Goal: Find specific page/section: Find specific page/section

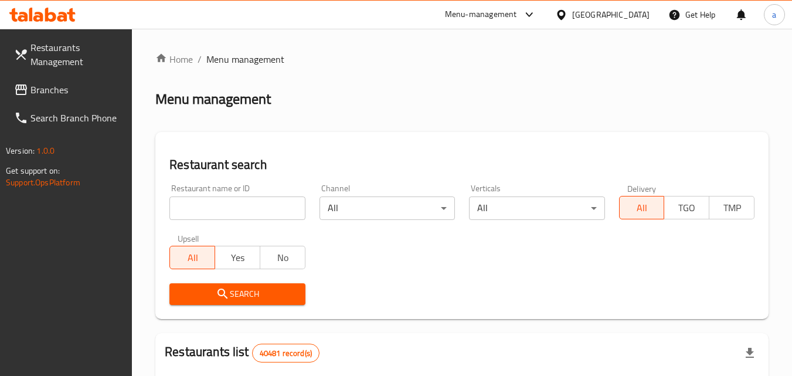
click at [62, 90] on span "Branches" at bounding box center [76, 90] width 93 height 14
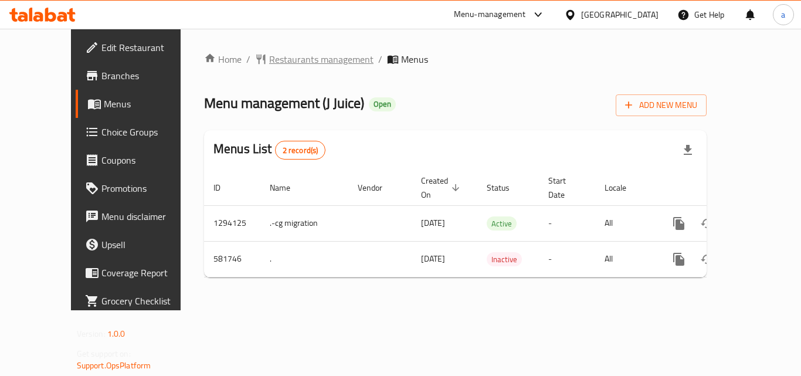
click at [269, 57] on span "Restaurants management" at bounding box center [321, 59] width 104 height 14
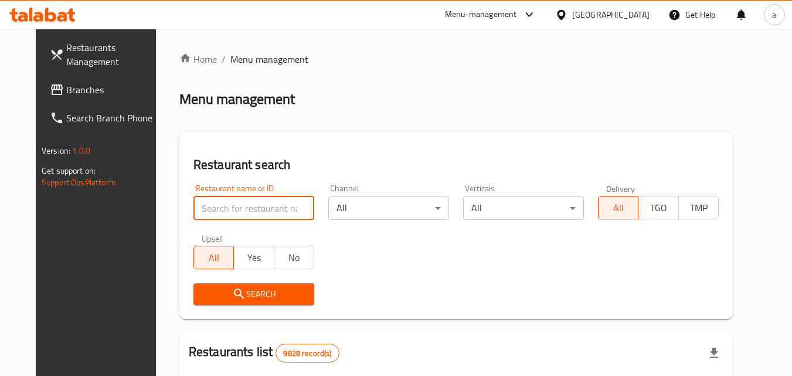
paste input "636874"
type input "636874"
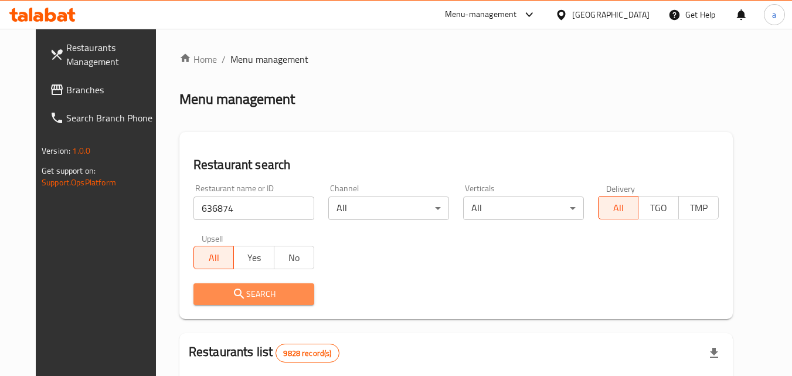
click at [256, 300] on span "Search" at bounding box center [254, 294] width 102 height 15
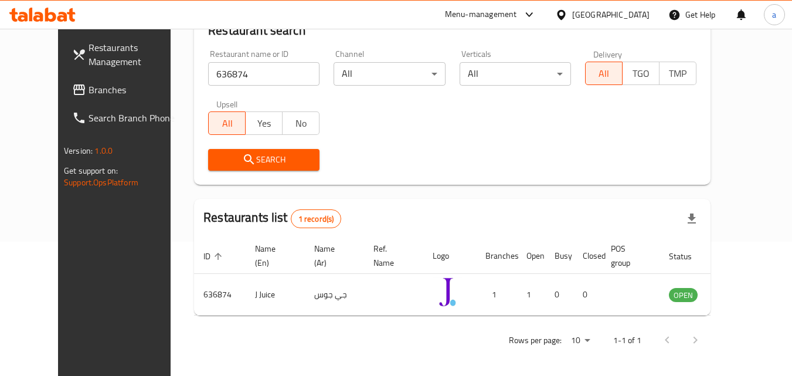
scroll to position [137, 0]
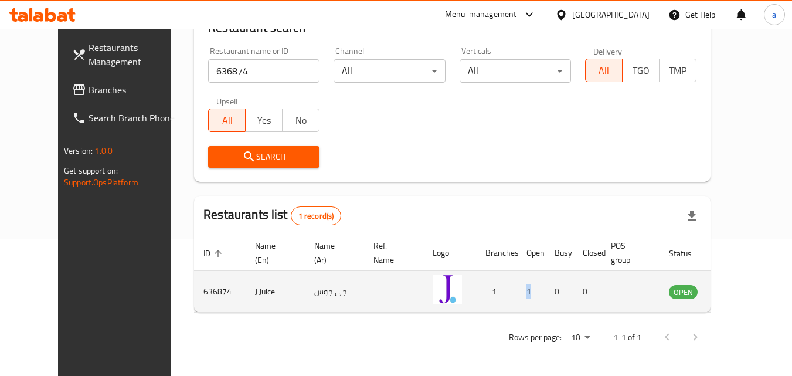
drag, startPoint x: 497, startPoint y: 309, endPoint x: 537, endPoint y: 309, distance: 39.9
click at [537, 309] on tr "636874 J Juice جي جوس 1 1 0 0 OPEN" at bounding box center [478, 292] width 568 height 42
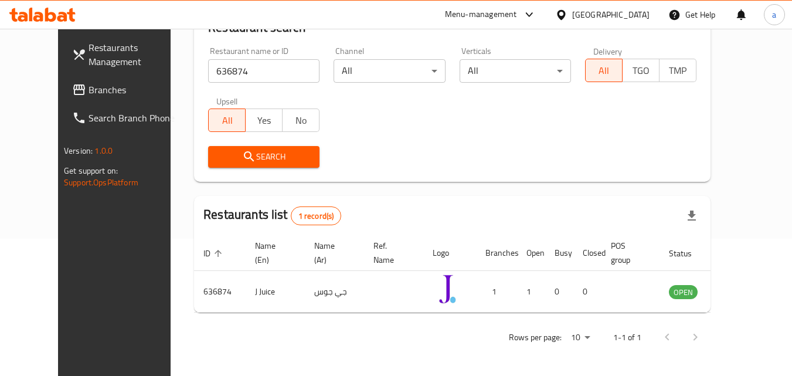
click at [480, 339] on div "Rows per page: 10 1-1 of 1" at bounding box center [452, 337] width 517 height 30
click at [83, 77] on link "Branches" at bounding box center [127, 90] width 128 height 28
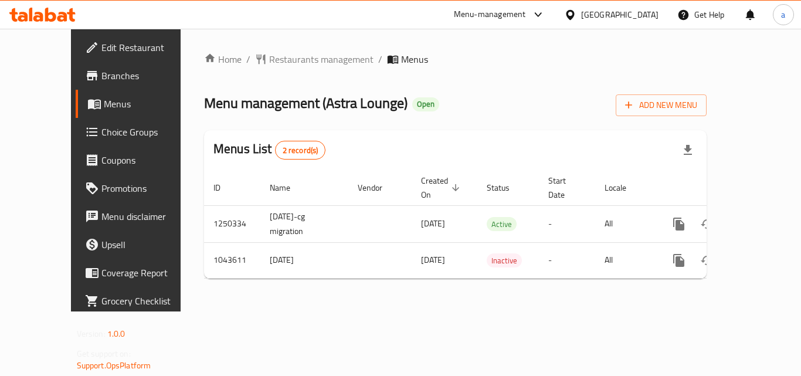
click at [377, 96] on h2 "Menu management ( Astra Lounge ) Open" at bounding box center [321, 103] width 235 height 19
click at [269, 53] on span "Restaurants management" at bounding box center [321, 59] width 104 height 14
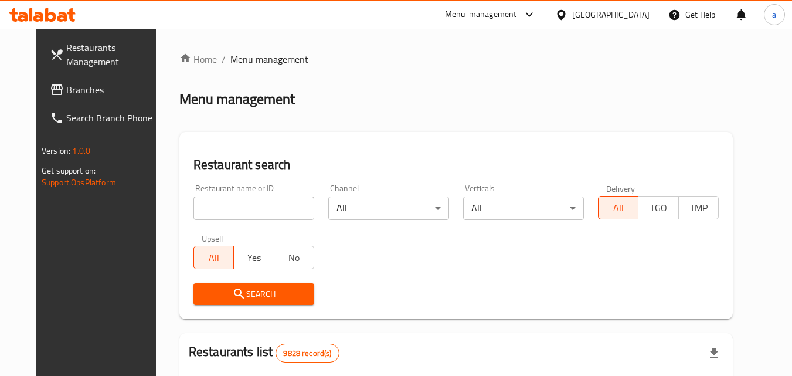
click at [225, 204] on input "search" at bounding box center [254, 207] width 121 height 23
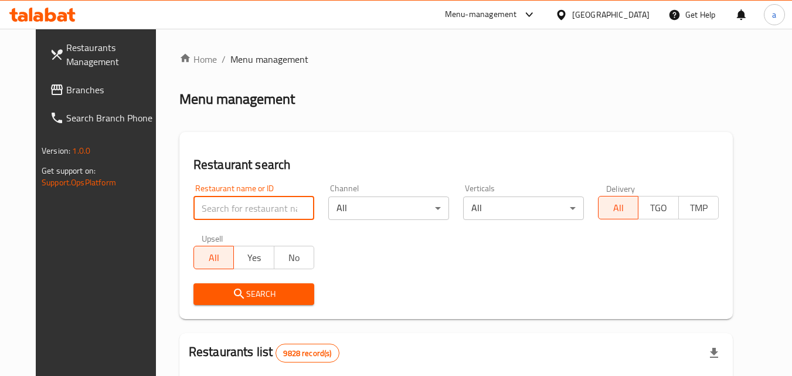
paste input "703246"
type input "703246"
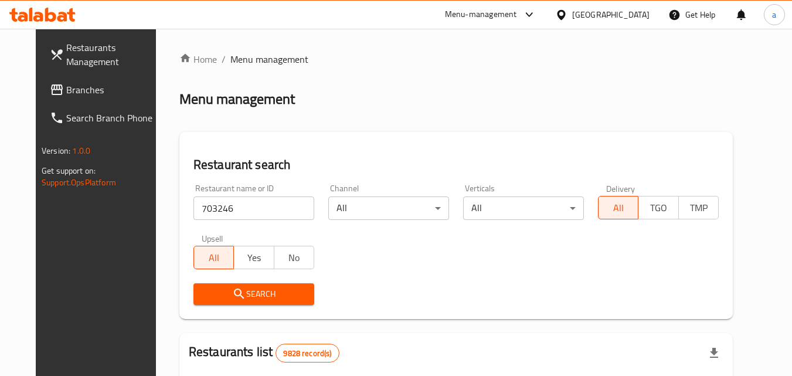
click at [259, 297] on span "Search" at bounding box center [254, 294] width 102 height 15
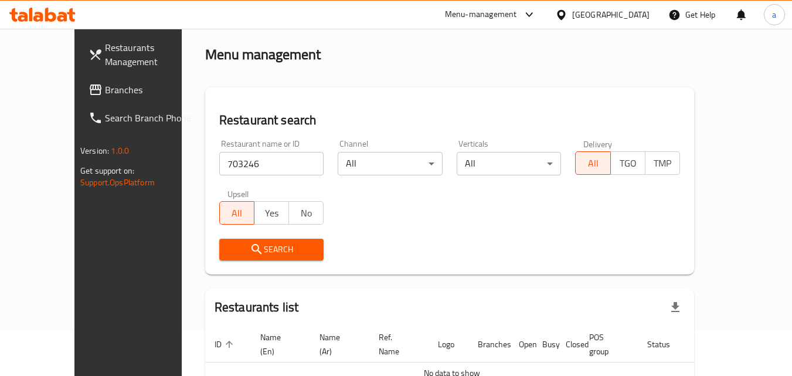
scroll to position [103, 0]
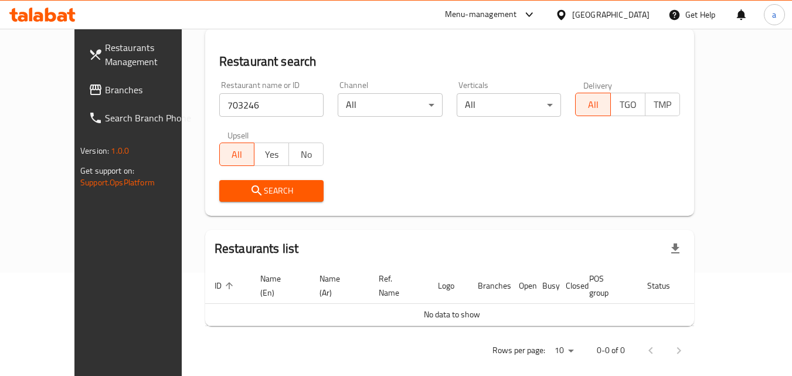
click at [298, 188] on button "Search" at bounding box center [271, 191] width 105 height 22
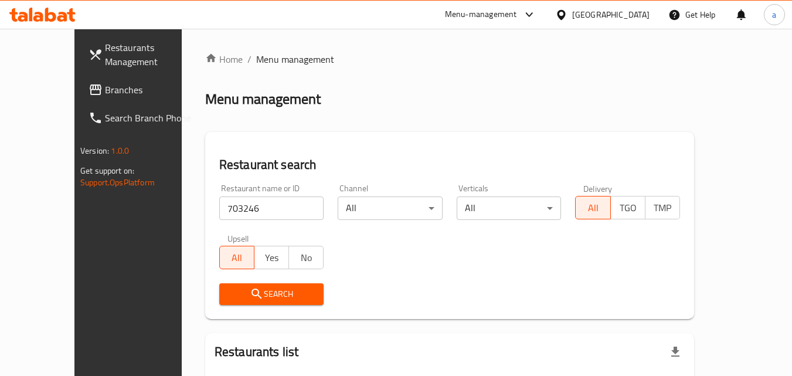
click at [256, 61] on span "Menu management" at bounding box center [295, 59] width 78 height 14
click at [231, 207] on input "703246" at bounding box center [271, 207] width 105 height 23
click at [79, 78] on link "Branches" at bounding box center [143, 90] width 128 height 28
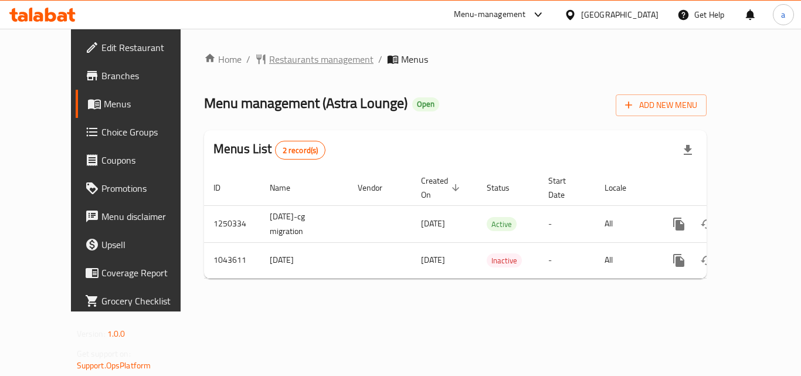
click at [269, 52] on span "Restaurants management" at bounding box center [321, 59] width 104 height 14
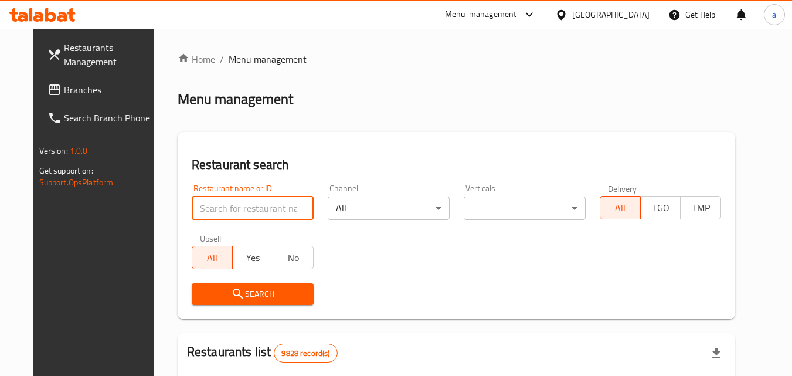
paste input "662230"
type input "662230"
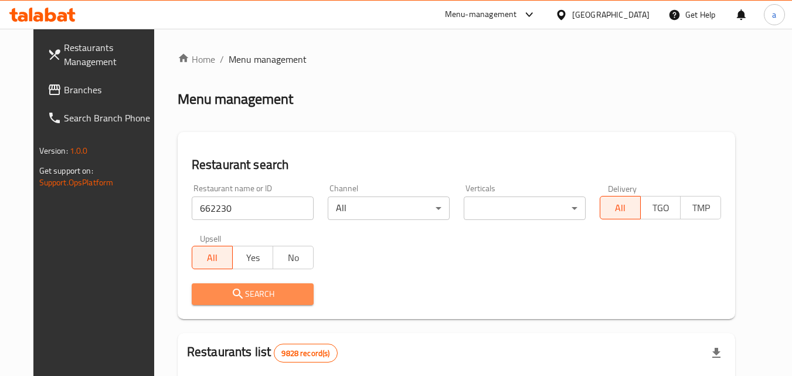
click at [266, 290] on span "Search" at bounding box center [252, 294] width 103 height 15
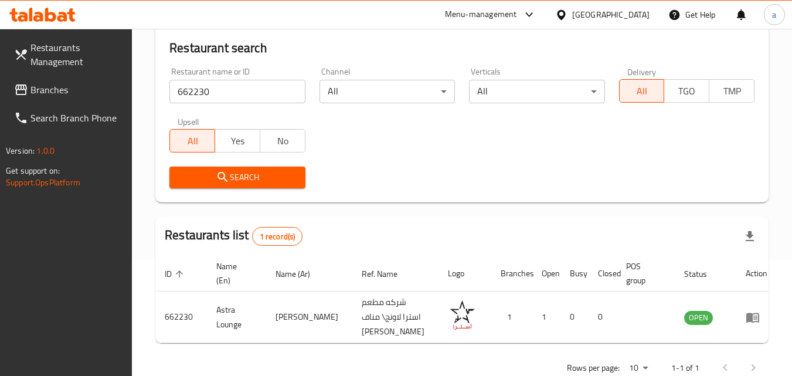
scroll to position [117, 0]
click at [431, 170] on div "Search" at bounding box center [461, 177] width 599 height 36
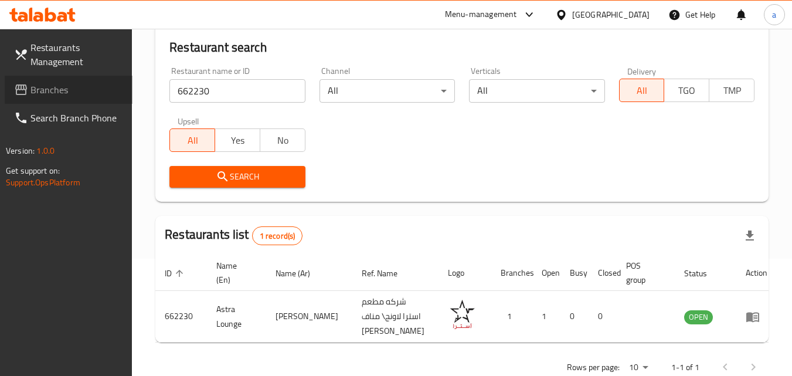
click at [55, 88] on span "Branches" at bounding box center [76, 90] width 93 height 14
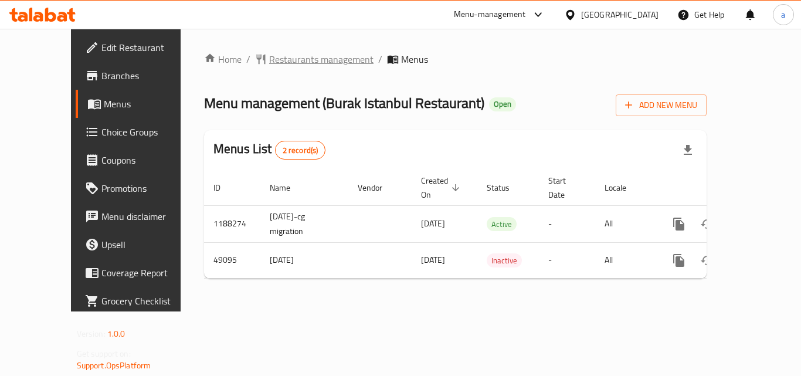
click at [269, 55] on span "Restaurants management" at bounding box center [321, 59] width 104 height 14
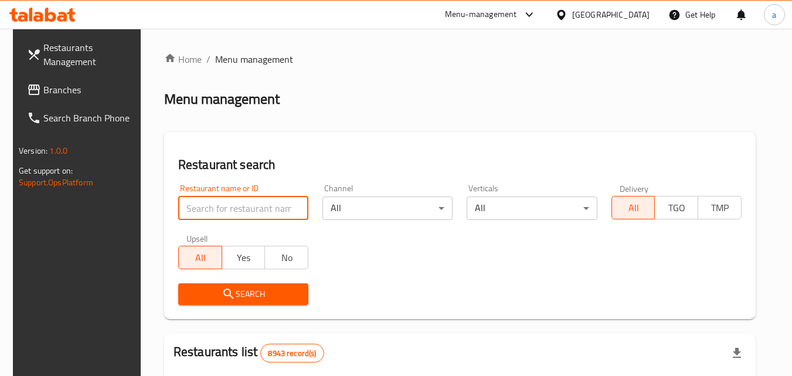
click at [235, 213] on input "search" at bounding box center [243, 207] width 130 height 23
paste input "24781"
type input "24781"
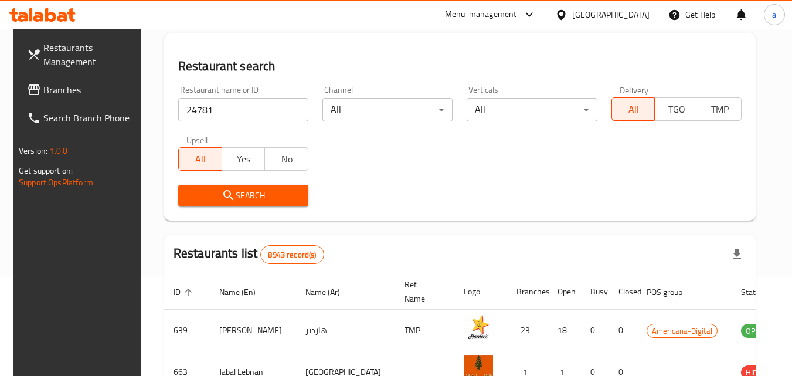
scroll to position [117, 0]
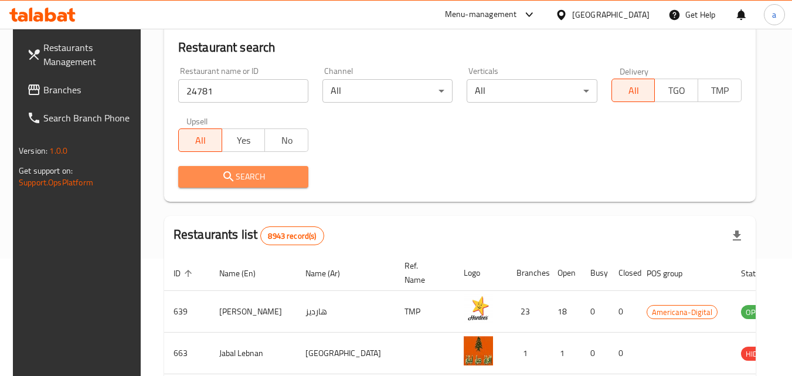
click at [266, 175] on span "Search" at bounding box center [243, 177] width 111 height 15
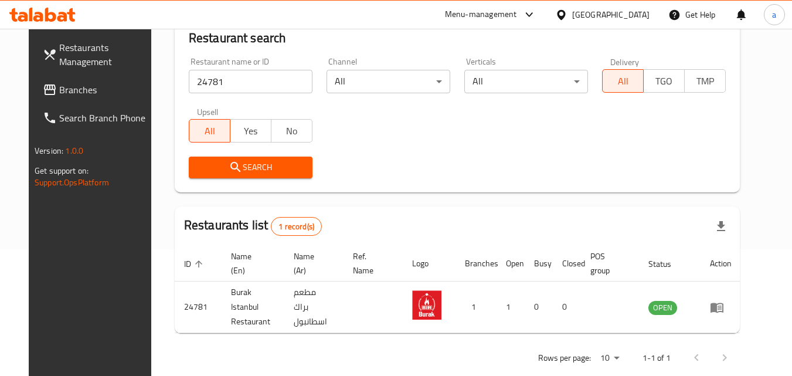
scroll to position [0, 0]
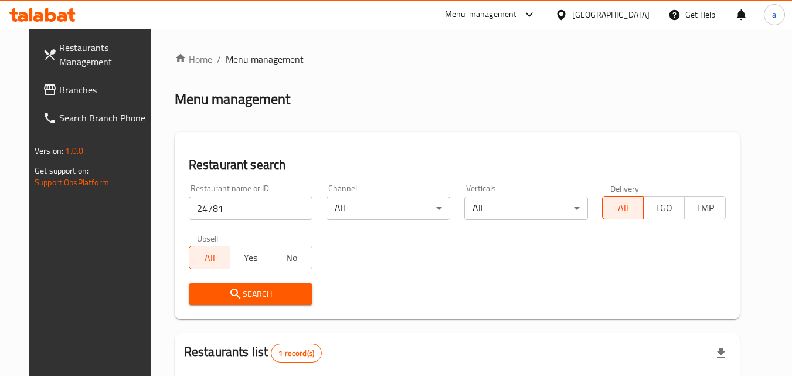
click at [568, 18] on icon at bounding box center [561, 15] width 12 height 12
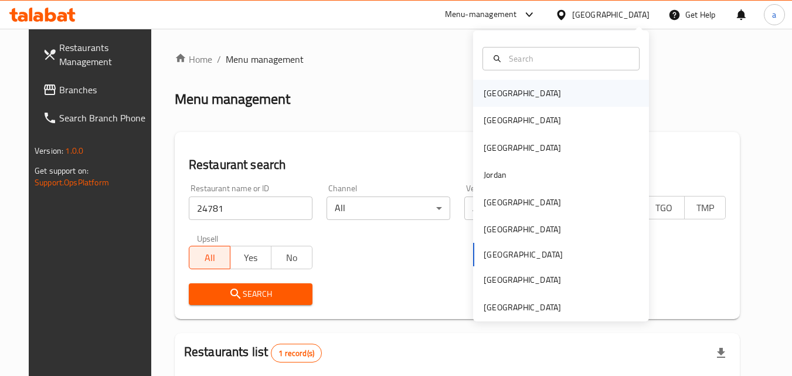
click at [538, 86] on div "[GEOGRAPHIC_DATA]" at bounding box center [561, 93] width 176 height 27
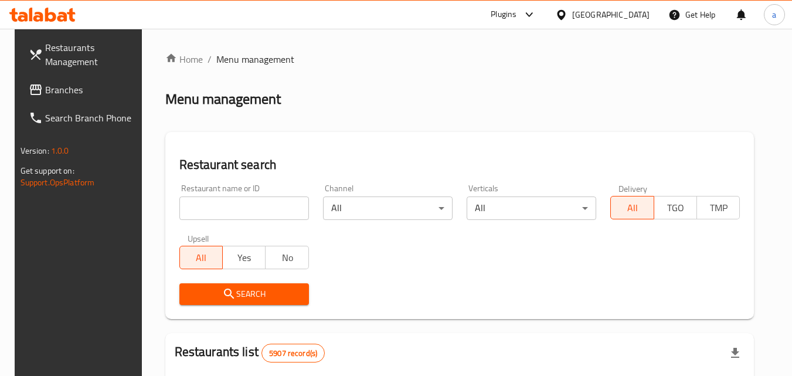
click at [45, 91] on span "Branches" at bounding box center [91, 90] width 93 height 14
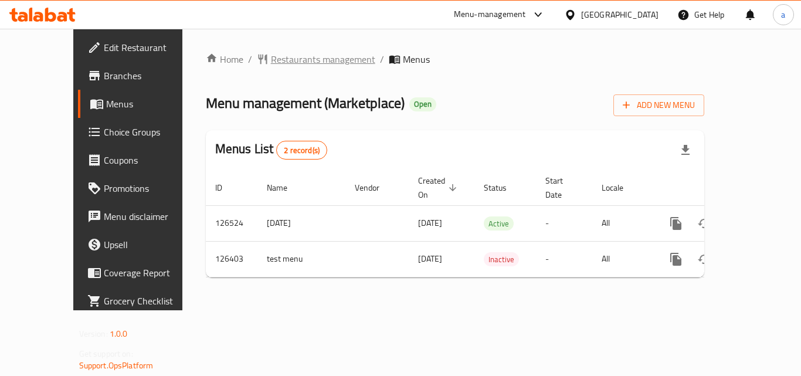
click at [271, 63] on span "Restaurants management" at bounding box center [323, 59] width 104 height 14
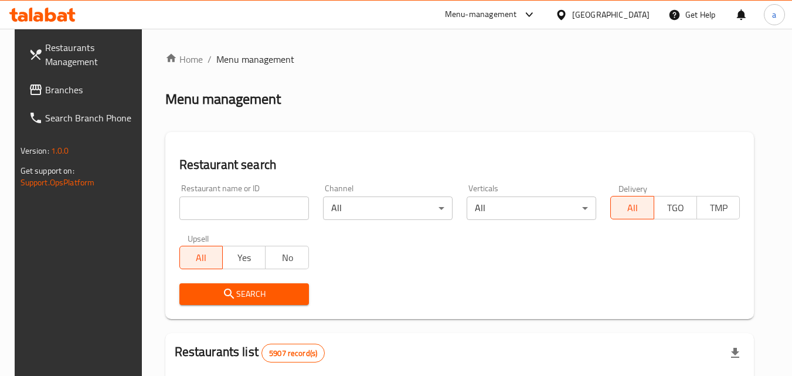
click at [218, 210] on input "search" at bounding box center [244, 207] width 130 height 23
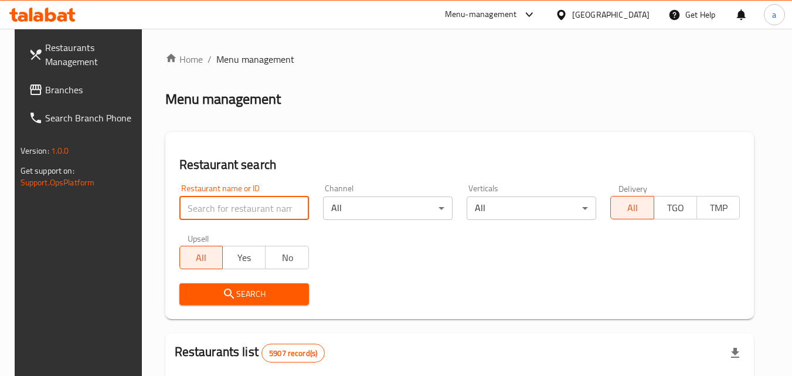
paste input "609026"
type input "609026"
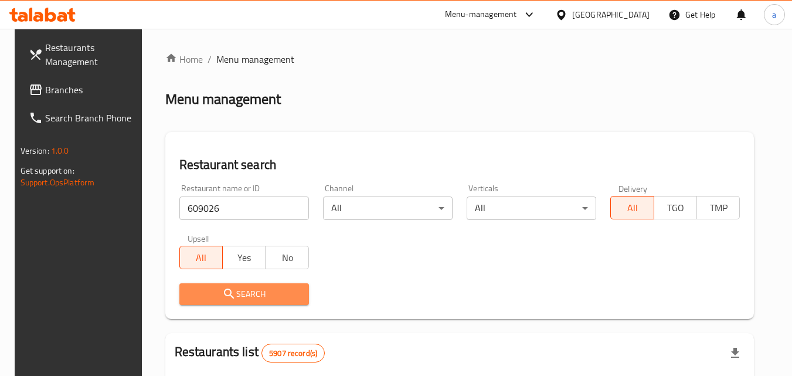
click at [223, 299] on icon "submit" at bounding box center [229, 294] width 14 height 14
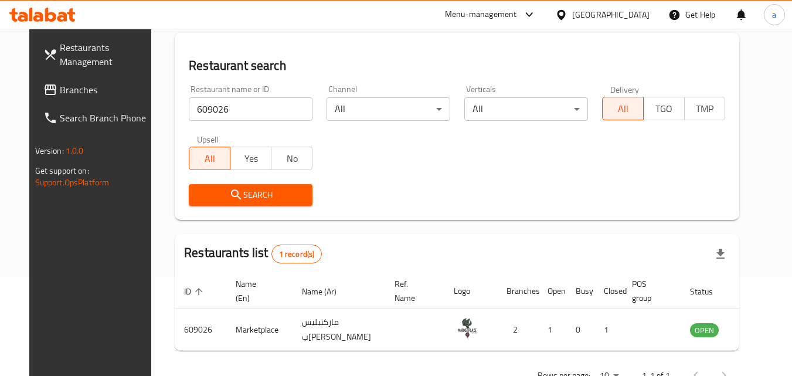
scroll to position [79, 0]
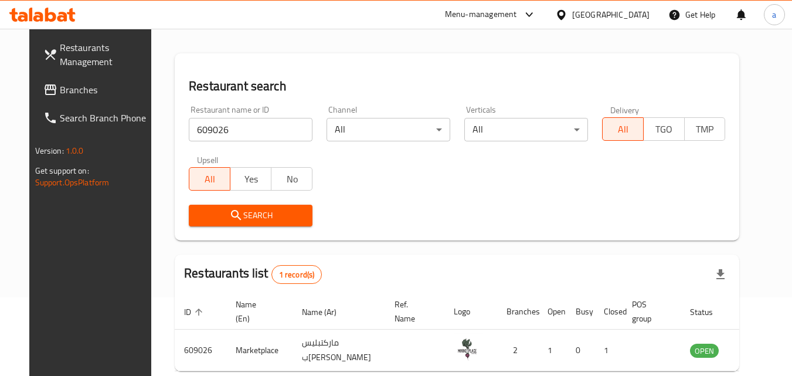
click at [629, 14] on div "[GEOGRAPHIC_DATA]" at bounding box center [610, 14] width 77 height 13
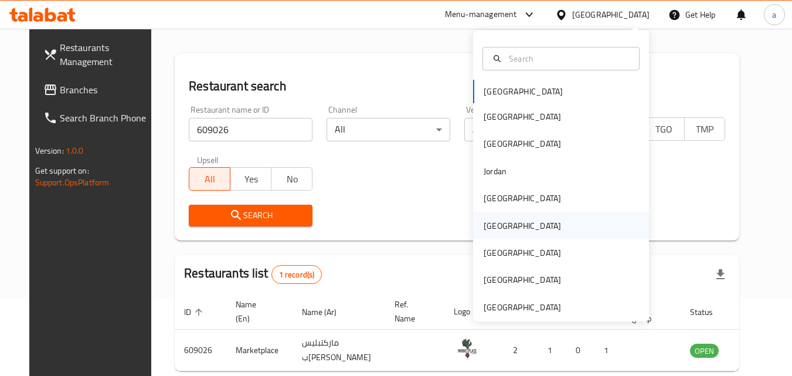
click at [500, 234] on div "[GEOGRAPHIC_DATA]" at bounding box center [522, 225] width 96 height 27
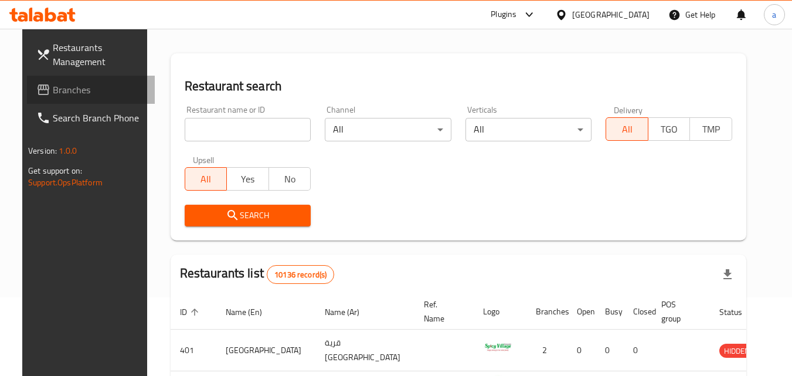
click at [69, 90] on span "Branches" at bounding box center [99, 90] width 93 height 14
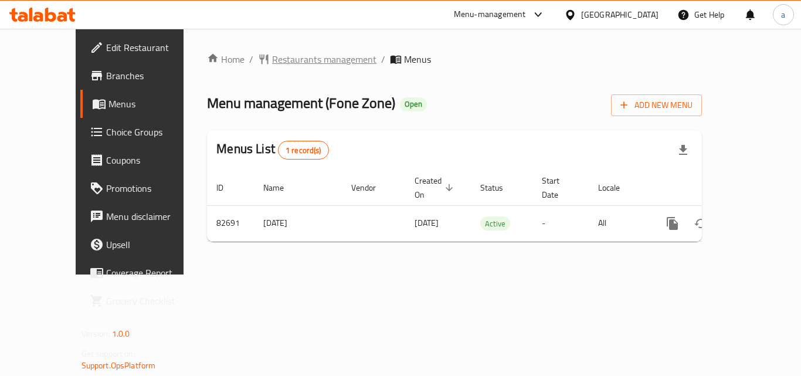
click at [272, 63] on span "Restaurants management" at bounding box center [324, 59] width 104 height 14
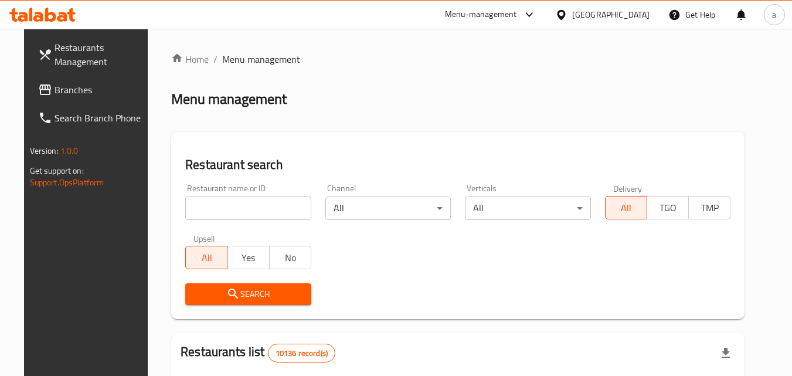
click at [239, 209] on input "search" at bounding box center [248, 207] width 126 height 23
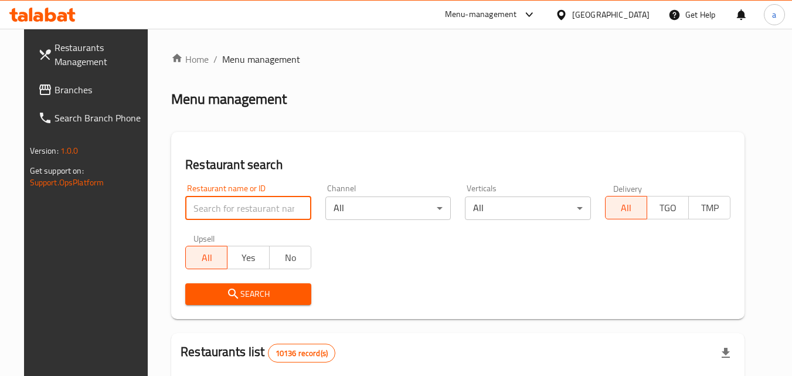
paste input "600522"
type input "600522"
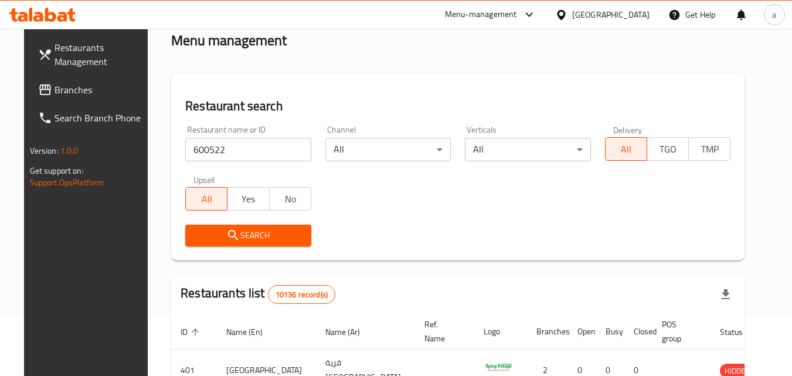
scroll to position [117, 0]
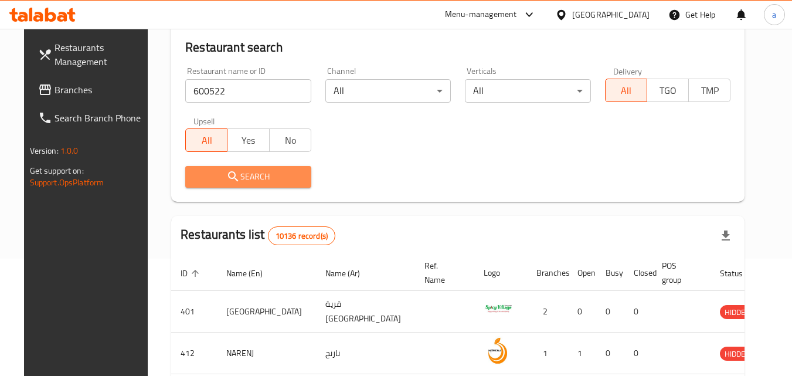
click at [265, 173] on span "Search" at bounding box center [248, 177] width 107 height 15
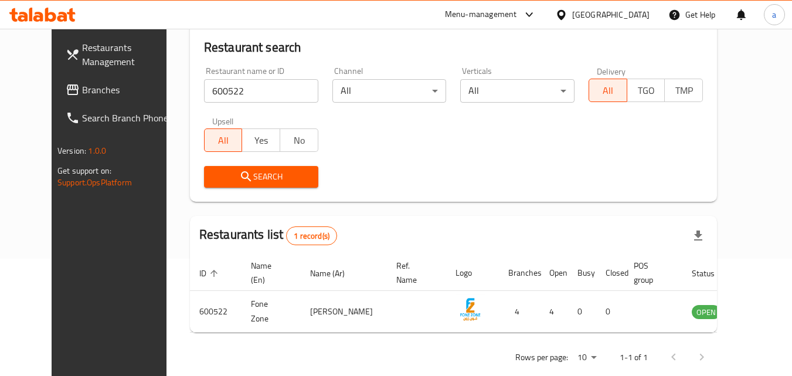
click at [572, 13] on div at bounding box center [563, 14] width 17 height 13
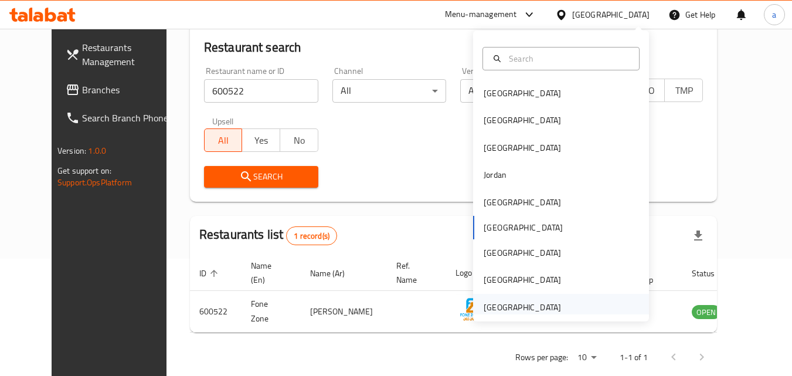
click at [486, 301] on div "[GEOGRAPHIC_DATA]" at bounding box center [522, 307] width 77 height 13
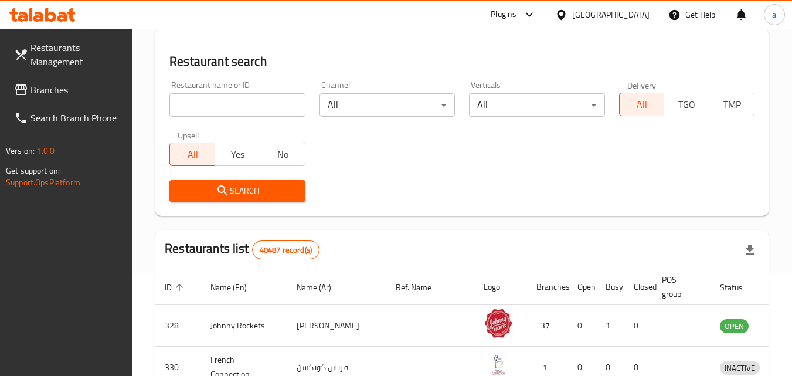
scroll to position [117, 0]
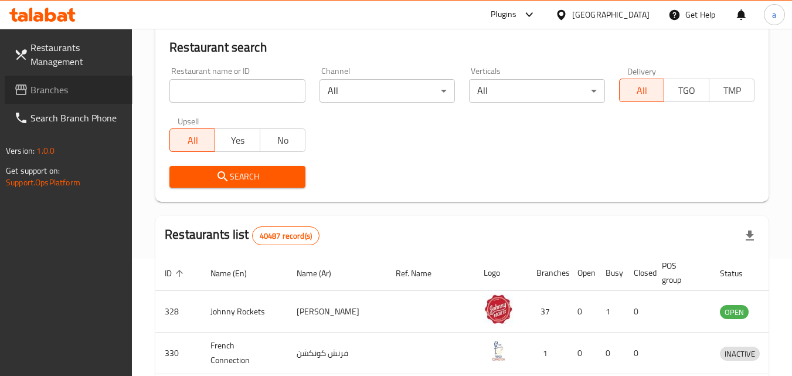
click at [44, 85] on span "Branches" at bounding box center [76, 90] width 93 height 14
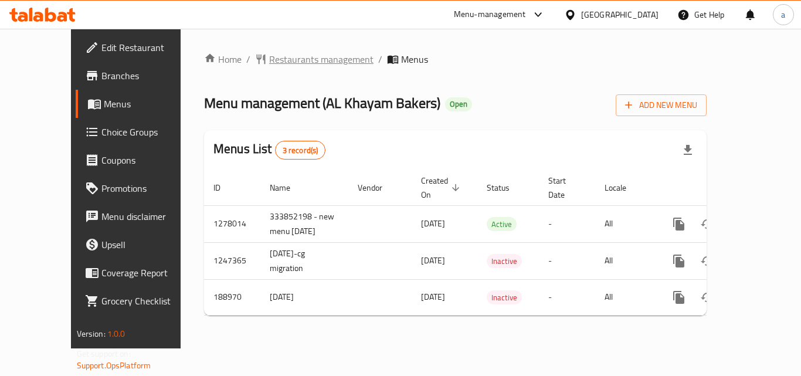
click at [269, 53] on span "Restaurants management" at bounding box center [321, 59] width 104 height 14
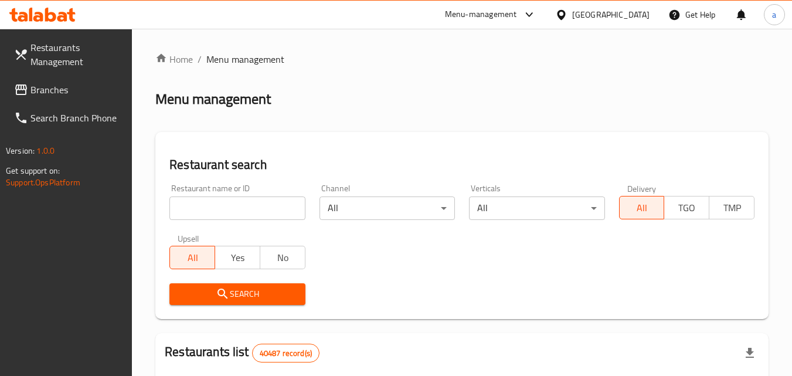
click at [191, 198] on input "search" at bounding box center [237, 207] width 135 height 23
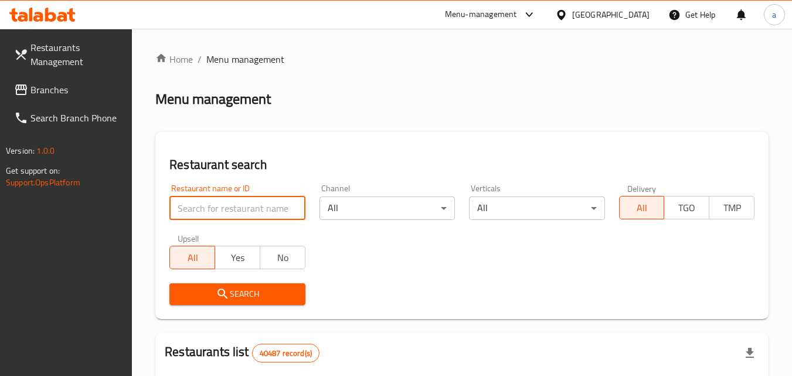
paste input "620352"
type input "620352"
click button "Search" at bounding box center [237, 294] width 135 height 22
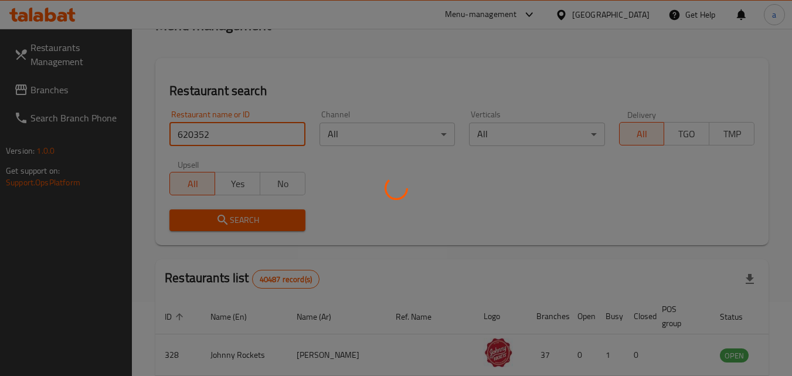
scroll to position [137, 0]
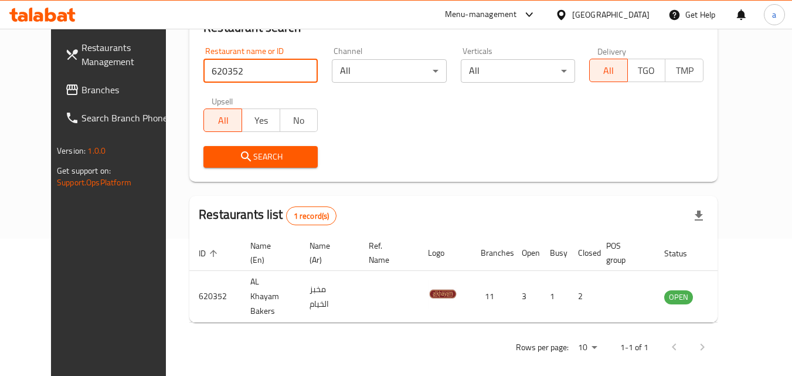
click at [82, 92] on span "Branches" at bounding box center [128, 90] width 93 height 14
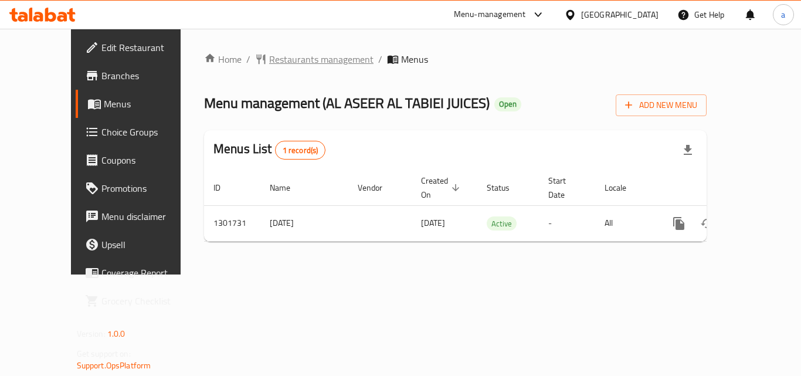
click at [279, 61] on span "Restaurants management" at bounding box center [321, 59] width 104 height 14
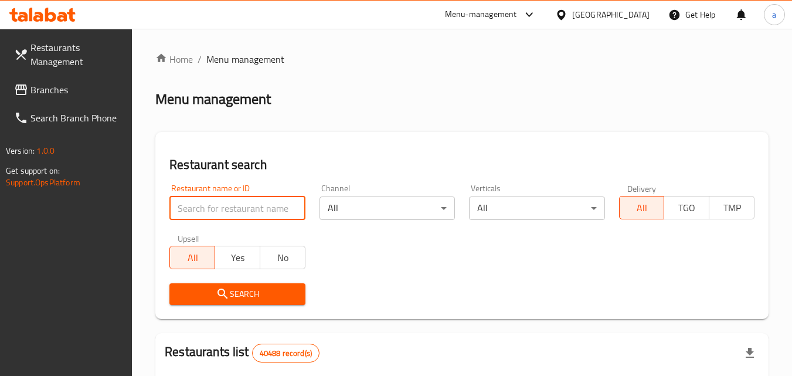
paste input "702135"
type input "702135"
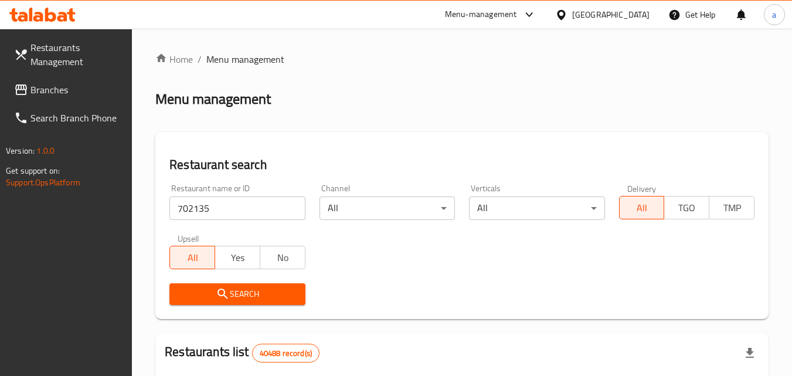
click at [250, 299] on span "Search" at bounding box center [237, 294] width 117 height 15
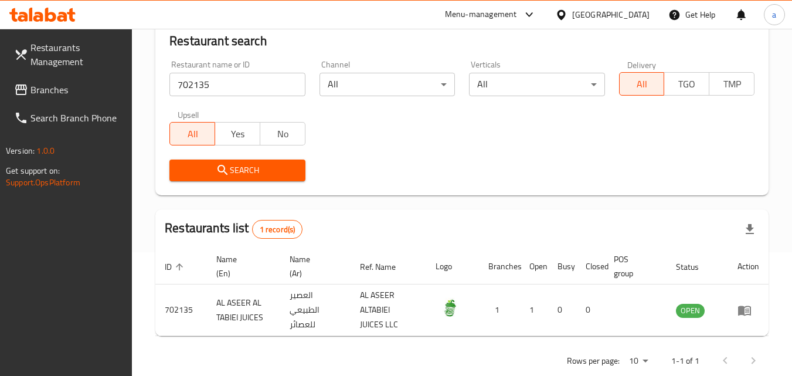
scroll to position [147, 0]
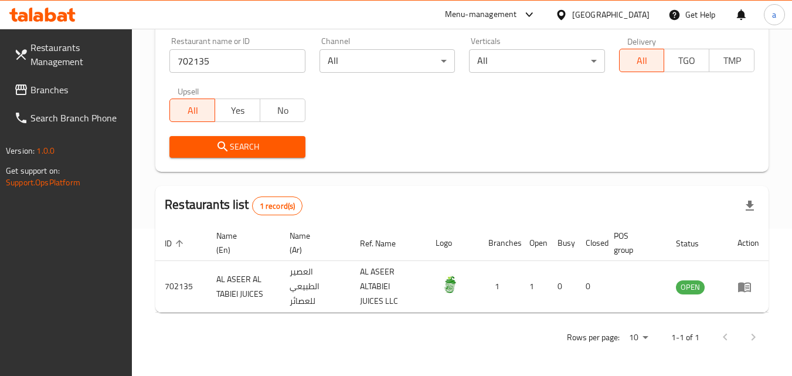
click at [48, 93] on span "Branches" at bounding box center [76, 90] width 93 height 14
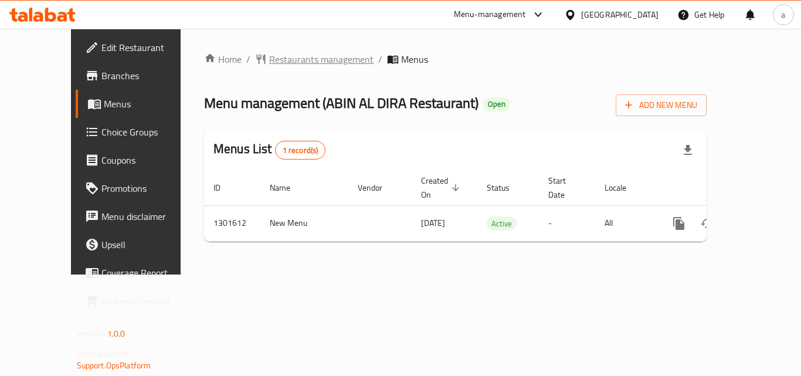
click at [282, 58] on span "Restaurants management" at bounding box center [321, 59] width 104 height 14
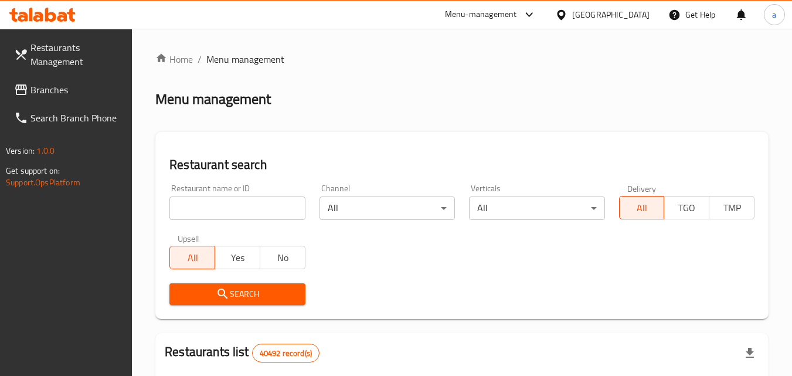
click at [249, 205] on input "search" at bounding box center [237, 207] width 135 height 23
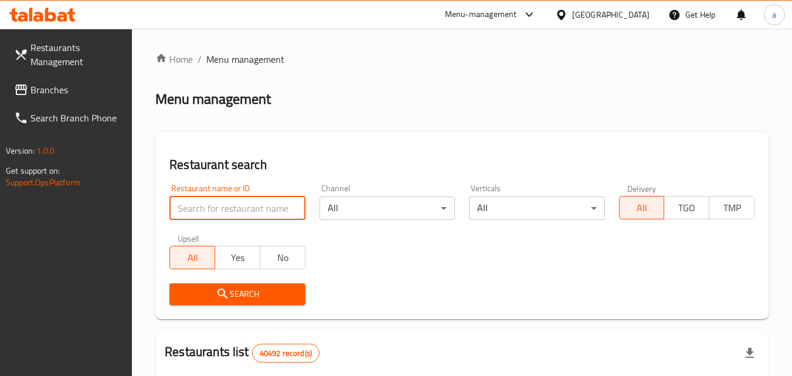
paste input "702003"
type input "702003"
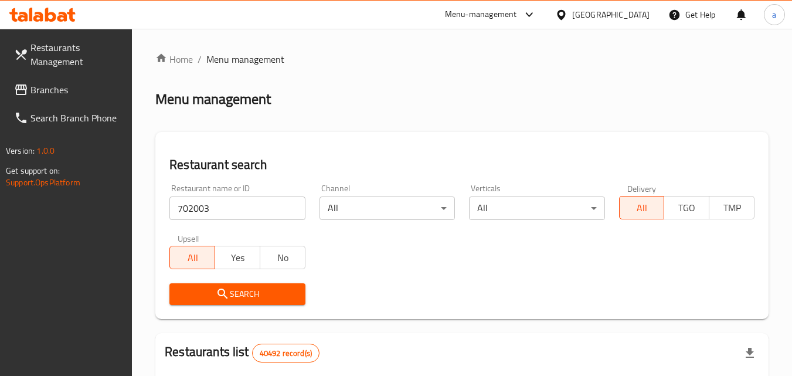
click at [257, 292] on span "Search" at bounding box center [237, 294] width 117 height 15
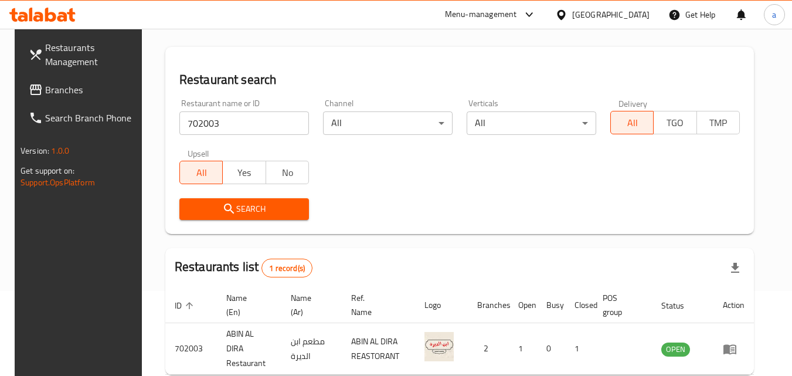
scroll to position [137, 0]
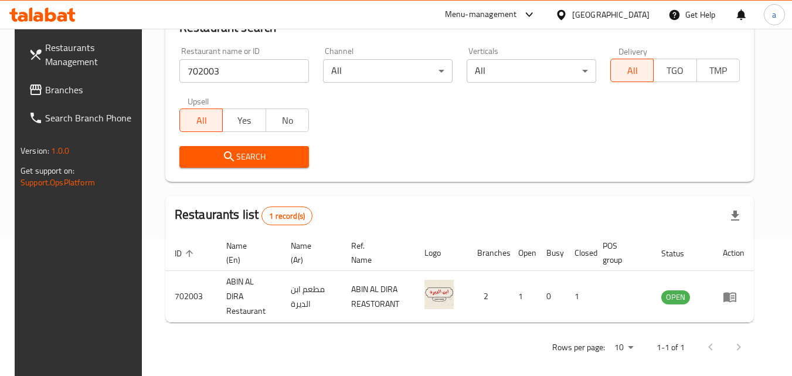
click at [293, 73] on input "702003" at bounding box center [244, 70] width 130 height 23
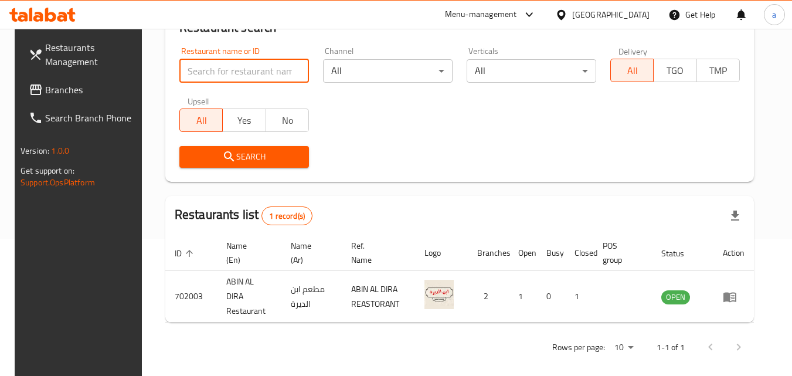
click at [598, 22] on div "[GEOGRAPHIC_DATA]" at bounding box center [602, 15] width 113 height 28
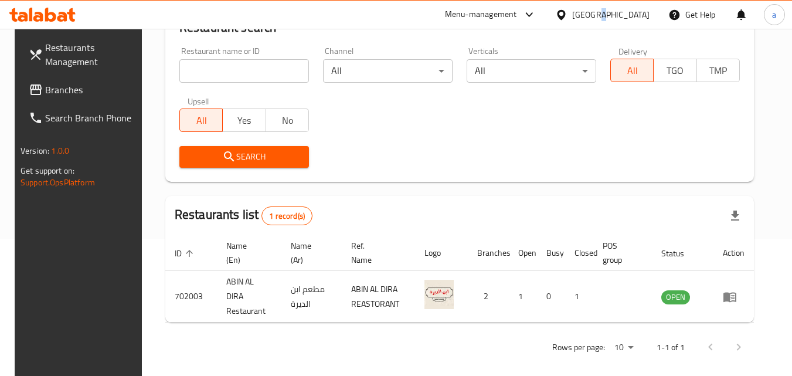
click at [599, 21] on div "[GEOGRAPHIC_DATA]" at bounding box center [602, 15] width 113 height 28
click at [603, 17] on div "[GEOGRAPHIC_DATA]" at bounding box center [610, 14] width 77 height 13
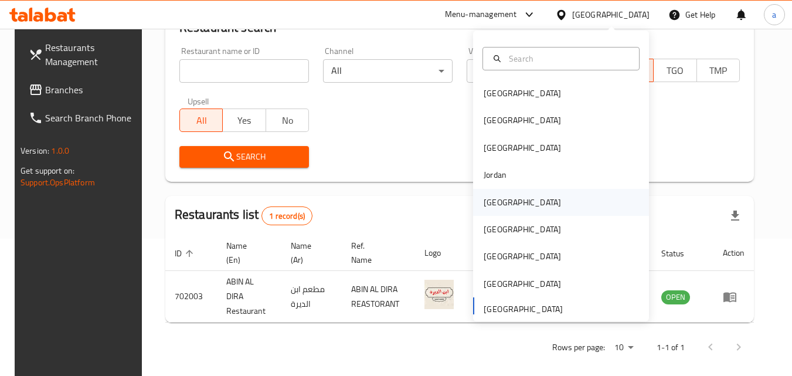
click at [511, 206] on div "[GEOGRAPHIC_DATA]" at bounding box center [561, 202] width 176 height 27
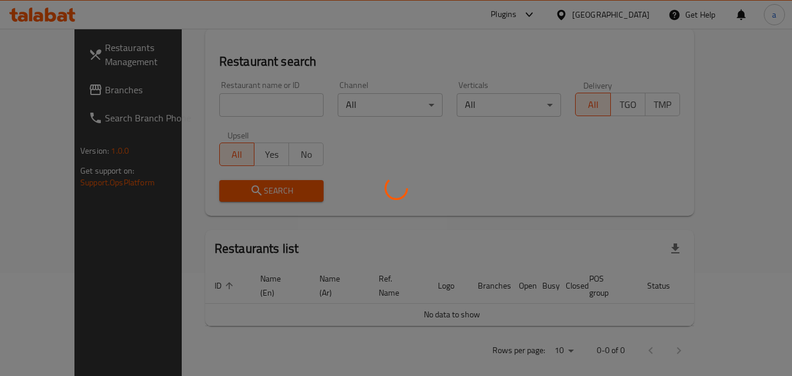
scroll to position [137, 0]
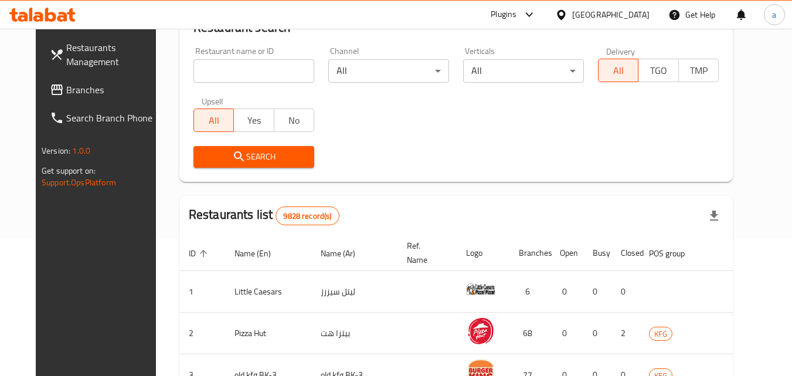
click at [233, 76] on input "search" at bounding box center [254, 70] width 121 height 23
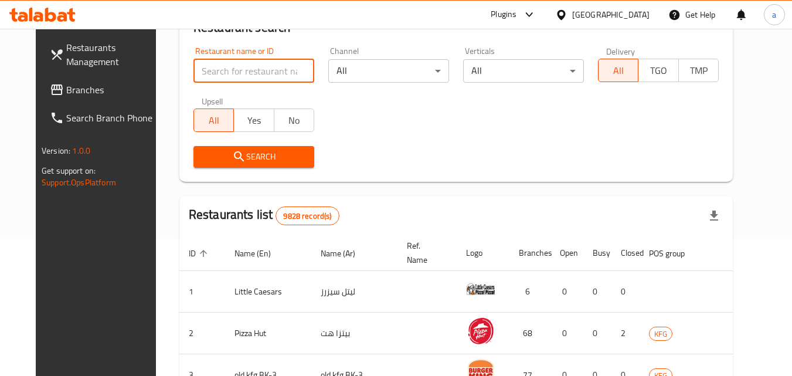
paste input "670681"
type input "670681"
click at [66, 83] on span "Branches" at bounding box center [112, 90] width 93 height 14
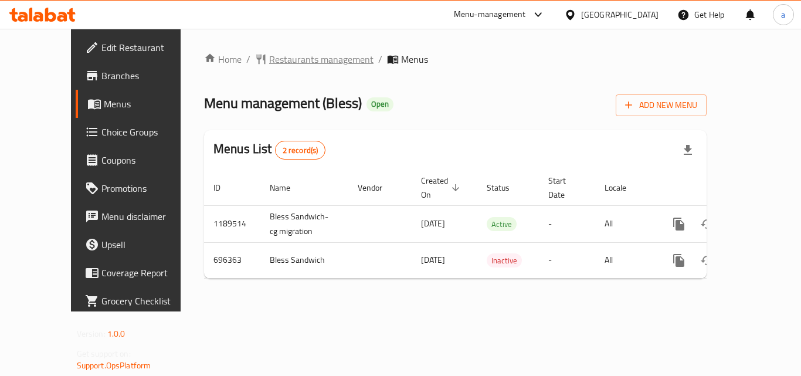
click at [287, 56] on span "Restaurants management" at bounding box center [321, 59] width 104 height 14
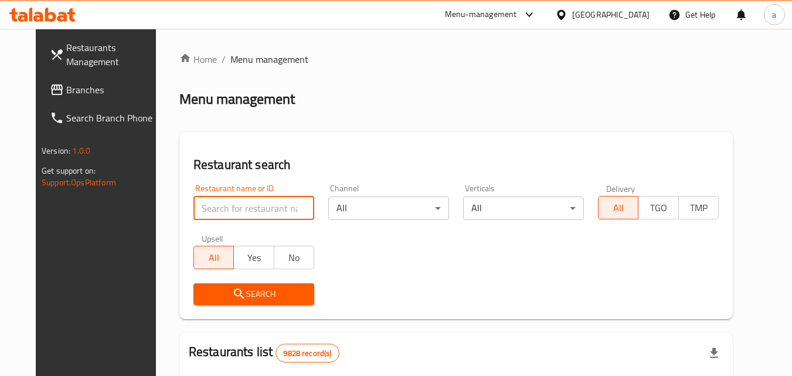
click at [225, 207] on input "search" at bounding box center [254, 207] width 121 height 23
paste input "643942"
type input "643942"
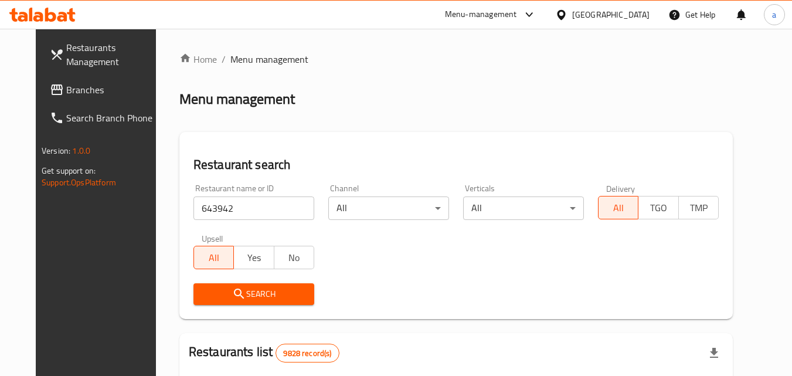
click at [232, 294] on icon "submit" at bounding box center [239, 294] width 14 height 14
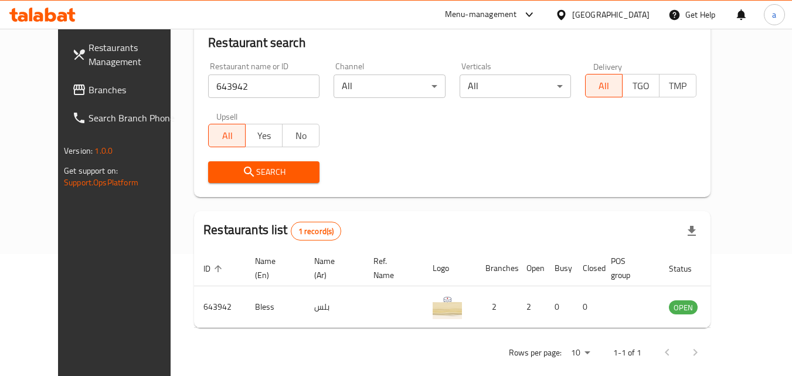
scroll to position [137, 0]
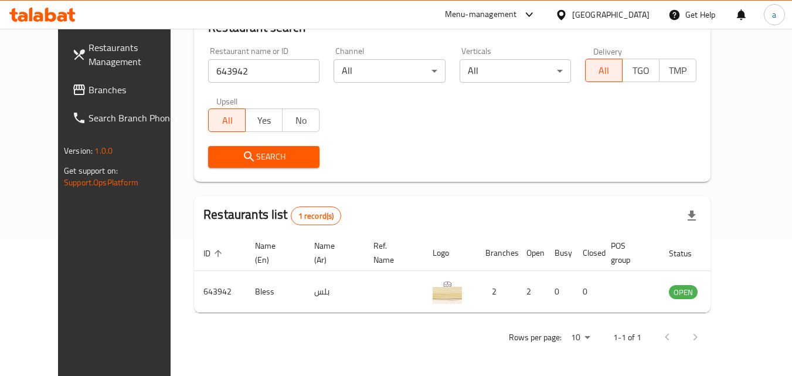
click at [633, 12] on div "[GEOGRAPHIC_DATA]" at bounding box center [610, 14] width 77 height 13
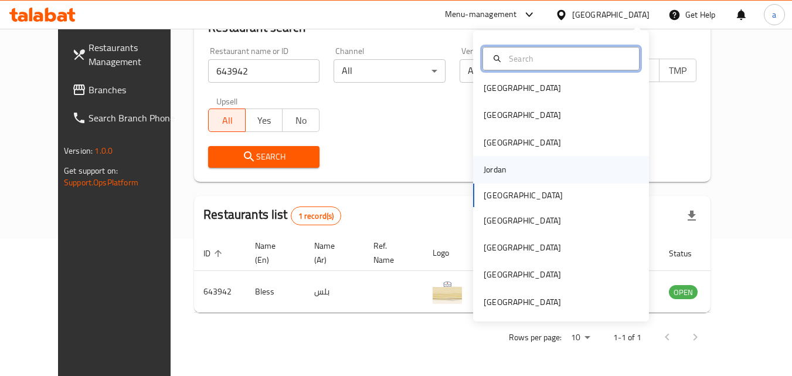
scroll to position [6, 0]
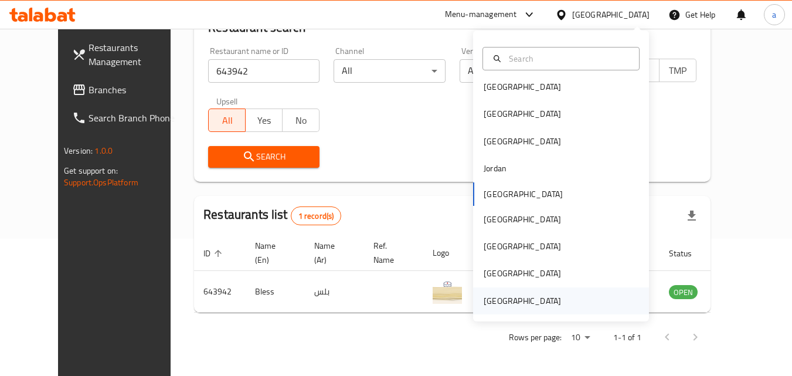
click at [491, 299] on div "[GEOGRAPHIC_DATA]" at bounding box center [522, 300] width 77 height 13
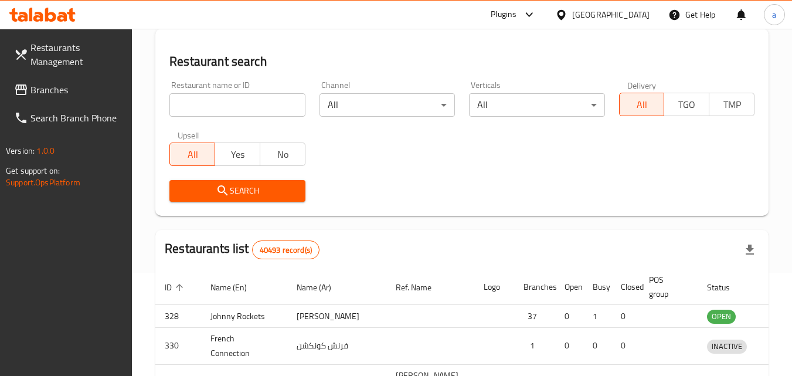
scroll to position [137, 0]
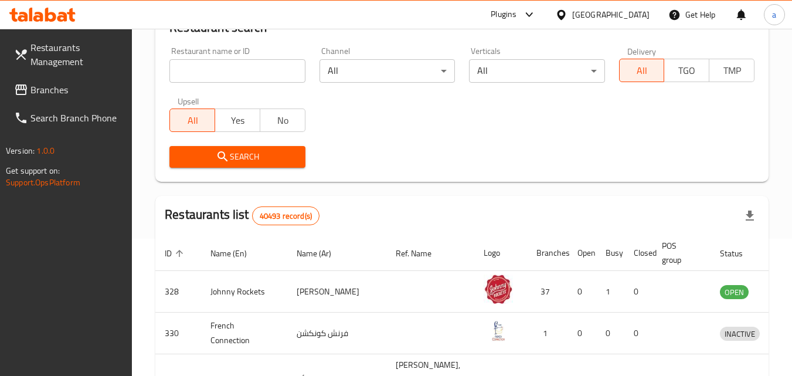
click at [95, 87] on span "Branches" at bounding box center [76, 90] width 93 height 14
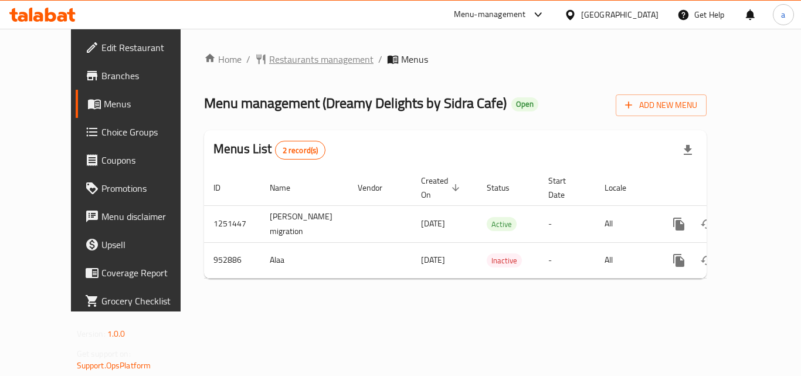
click at [280, 58] on span "Restaurants management" at bounding box center [321, 59] width 104 height 14
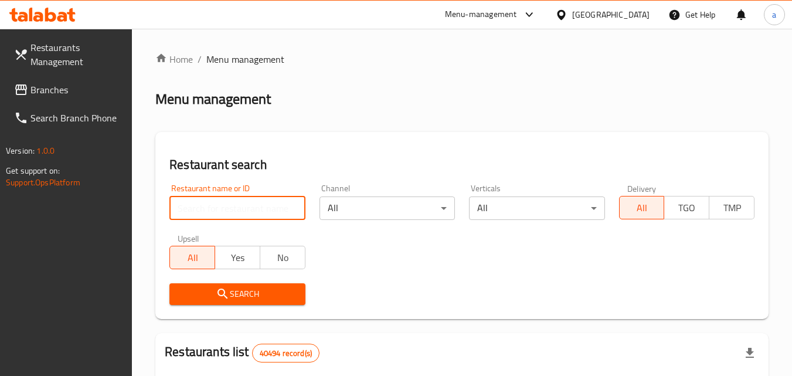
paste input "659448"
type input "659448"
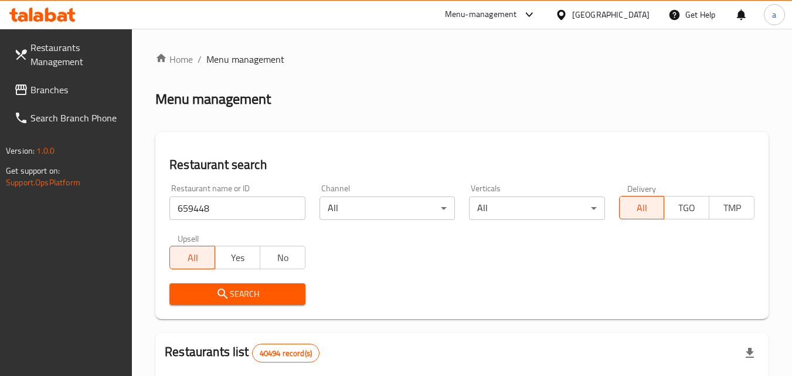
click at [259, 297] on span "Search" at bounding box center [237, 294] width 117 height 15
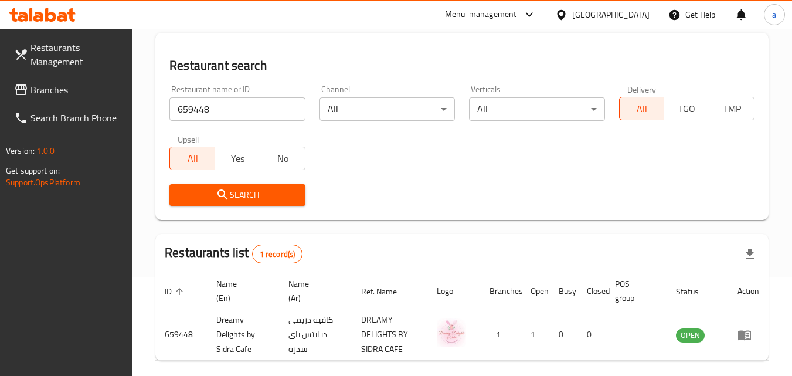
scroll to position [147, 0]
